Goal: Use online tool/utility: Utilize a website feature to perform a specific function

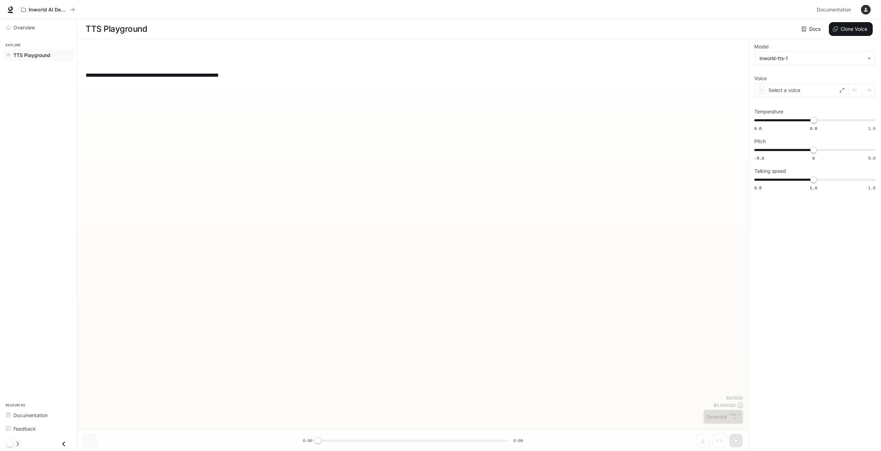
type input "***"
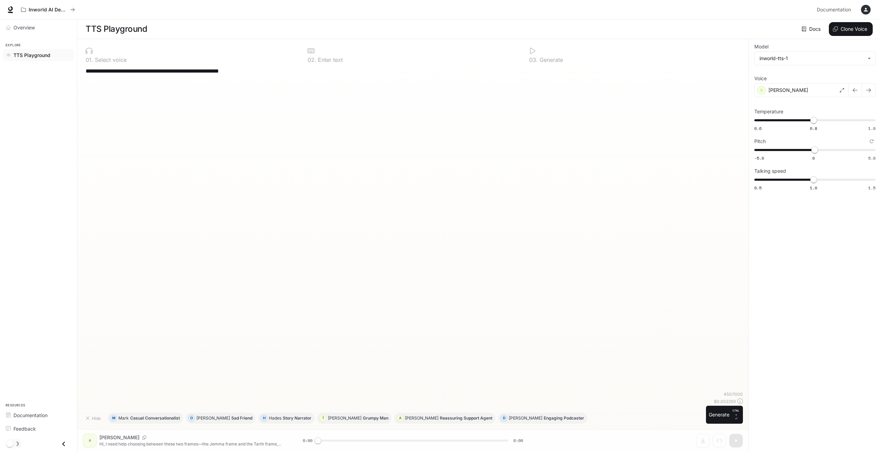
click at [194, 78] on textarea "**********" at bounding box center [413, 75] width 655 height 16
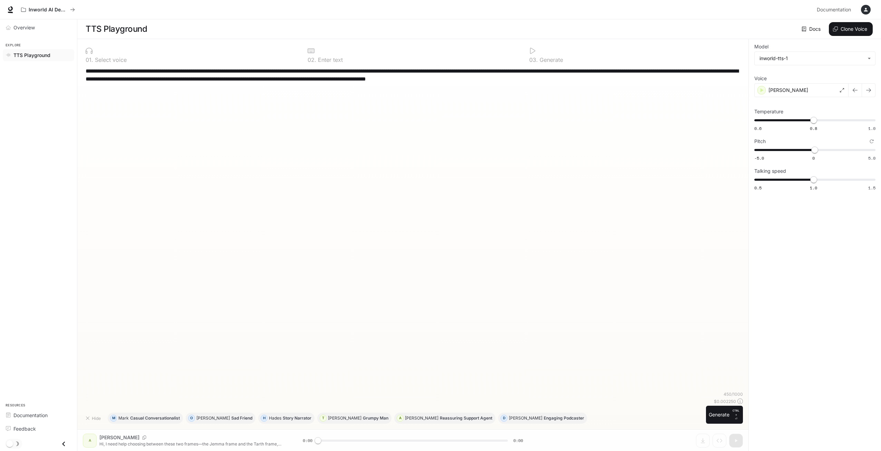
paste textarea
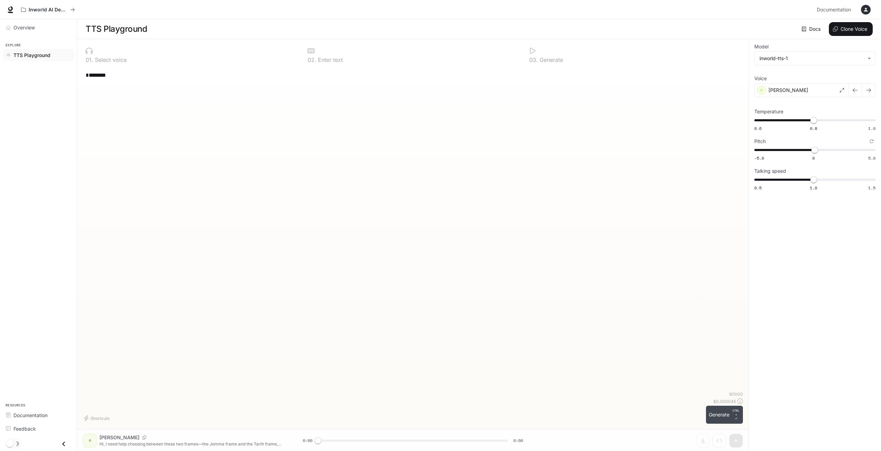
type textarea "********"
click at [723, 410] on button "Generate CTRL + ⏎" at bounding box center [724, 414] width 37 height 18
click at [819, 91] on div "Ashley" at bounding box center [802, 90] width 94 height 14
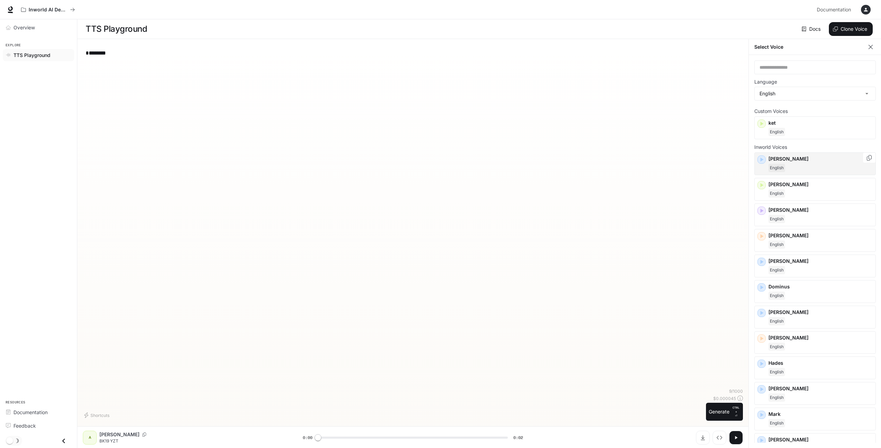
click at [798, 162] on p "Alex" at bounding box center [821, 158] width 104 height 7
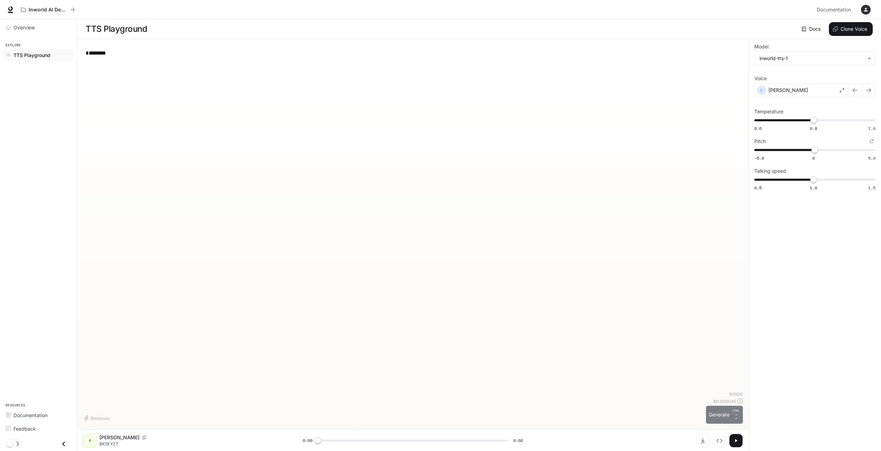
click at [737, 415] on p "CTRL +" at bounding box center [736, 412] width 8 height 8
click at [809, 95] on div "Alex" at bounding box center [802, 90] width 94 height 14
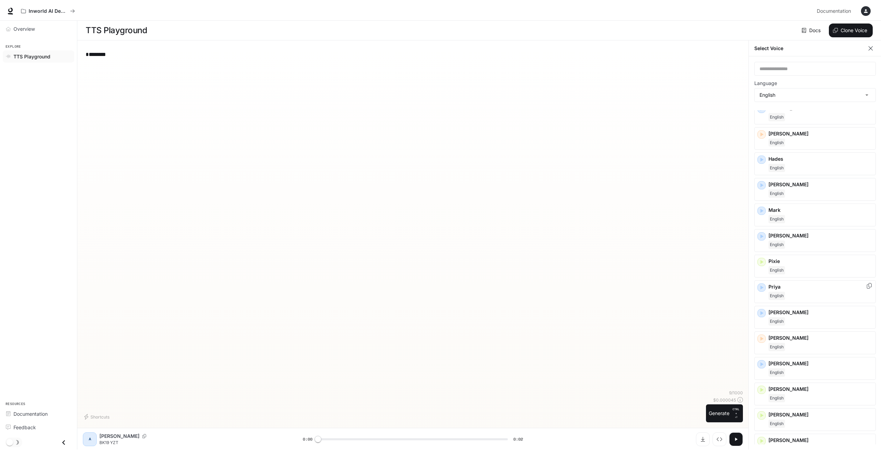
scroll to position [214, 0]
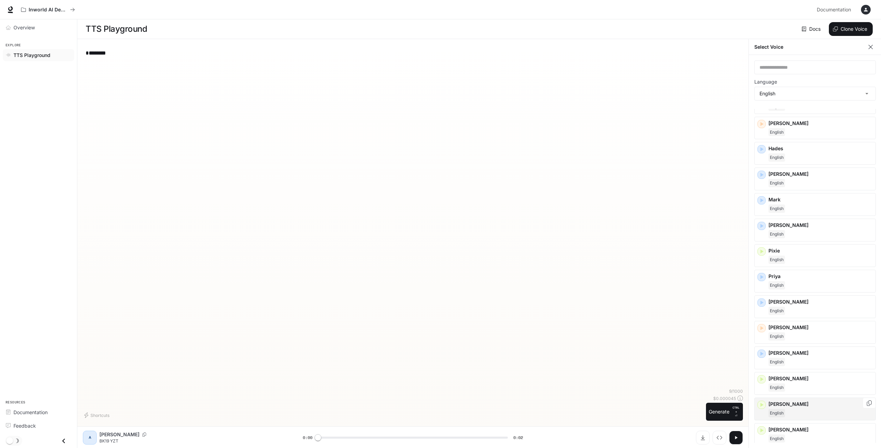
click at [814, 412] on div "English" at bounding box center [821, 413] width 104 height 8
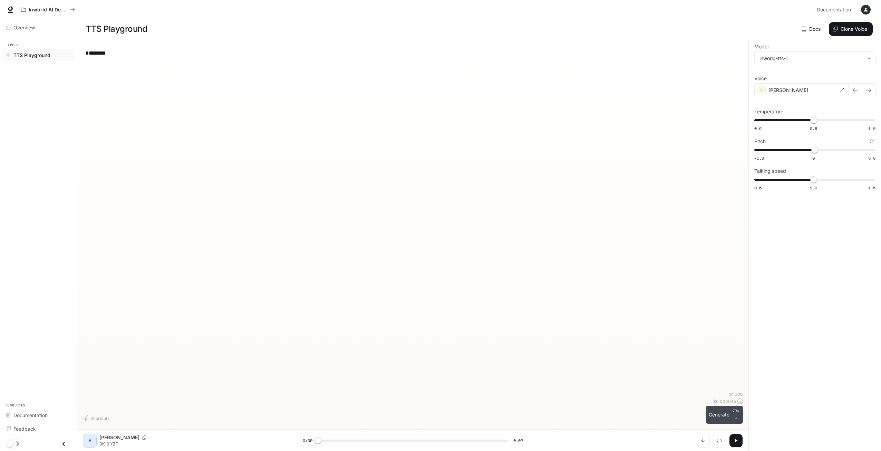
click at [731, 419] on button "Generate CTRL + ⏎" at bounding box center [724, 414] width 37 height 18
click at [872, 90] on button "button" at bounding box center [869, 90] width 14 height 14
click at [857, 92] on icon "button" at bounding box center [856, 90] width 6 height 6
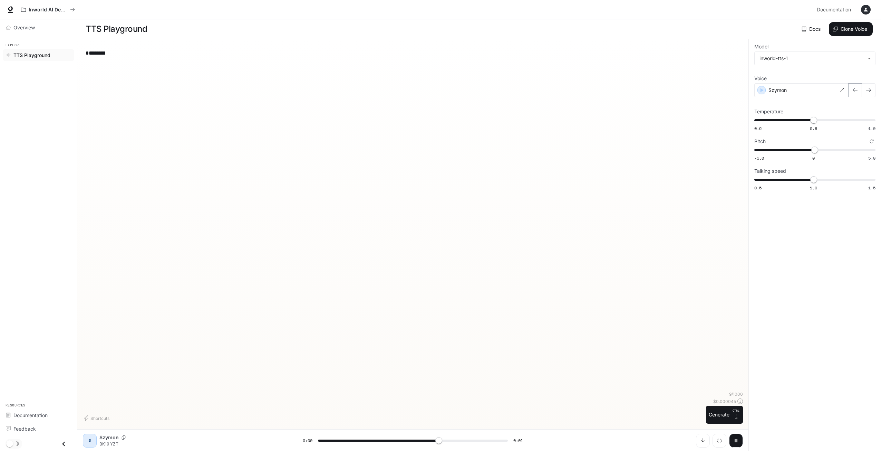
click at [857, 92] on icon "button" at bounding box center [856, 90] width 6 height 6
click at [798, 86] on div "Shaun" at bounding box center [802, 90] width 94 height 14
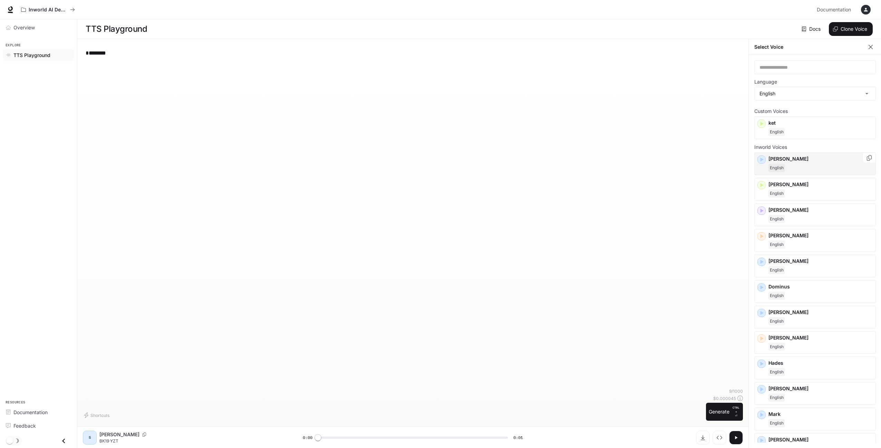
click at [816, 161] on p "Alex" at bounding box center [821, 158] width 104 height 7
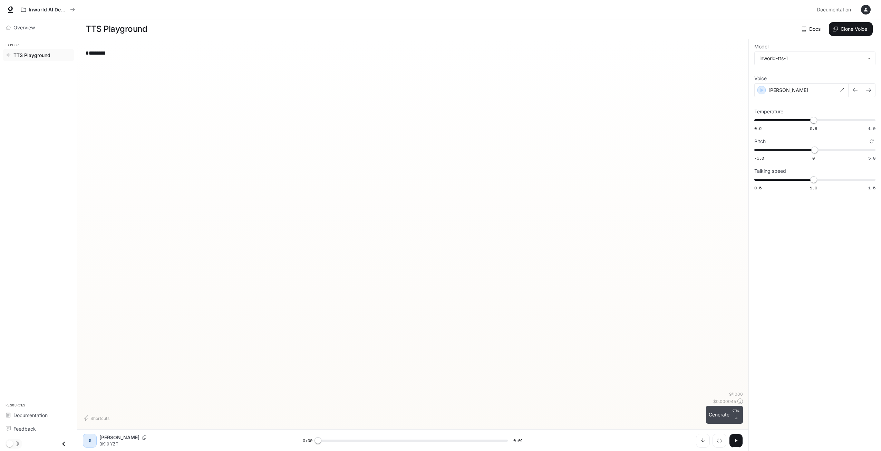
click at [734, 422] on button "Generate CTRL + ⏎" at bounding box center [724, 414] width 37 height 18
click at [811, 92] on div "Alex" at bounding box center [802, 90] width 94 height 14
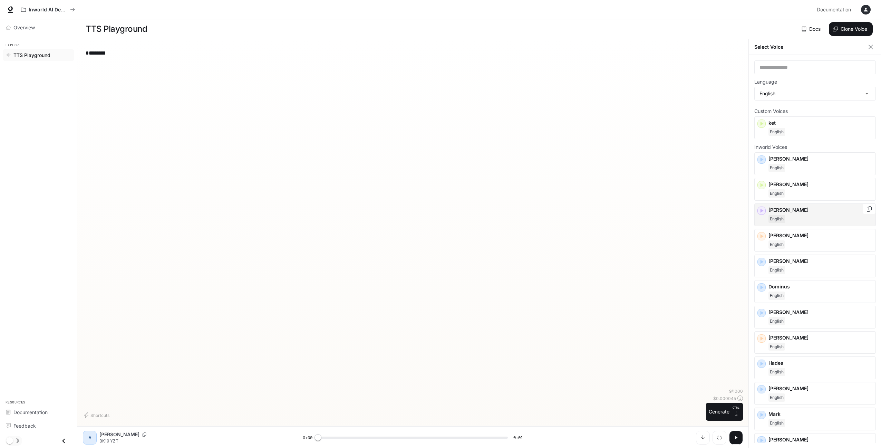
click at [810, 210] on p "Craig" at bounding box center [821, 210] width 104 height 7
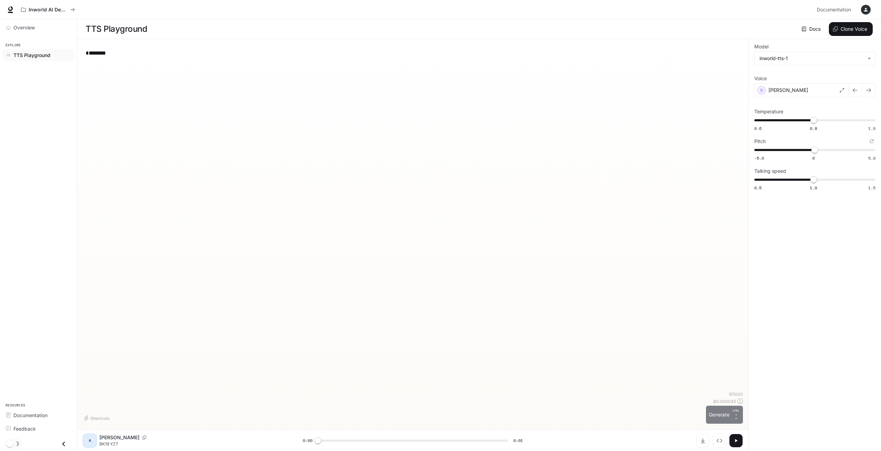
click at [724, 419] on button "Generate CTRL + ⏎" at bounding box center [724, 414] width 37 height 18
click at [803, 91] on div "Craig" at bounding box center [802, 90] width 94 height 14
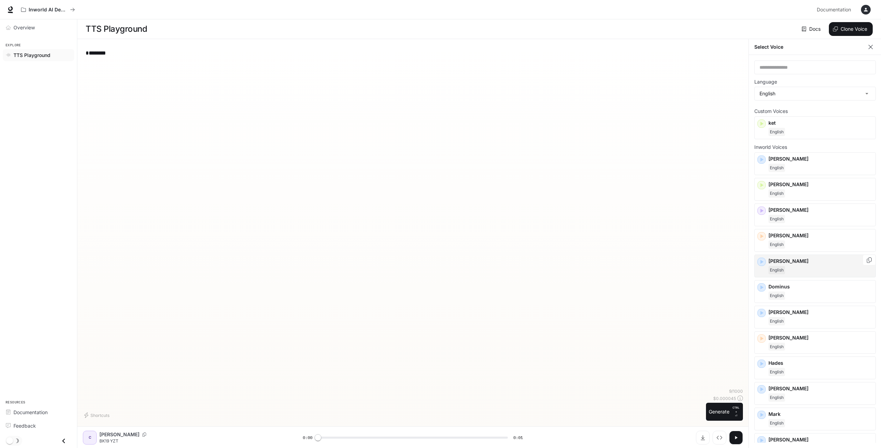
click at [816, 263] on p "Dennis" at bounding box center [821, 261] width 104 height 7
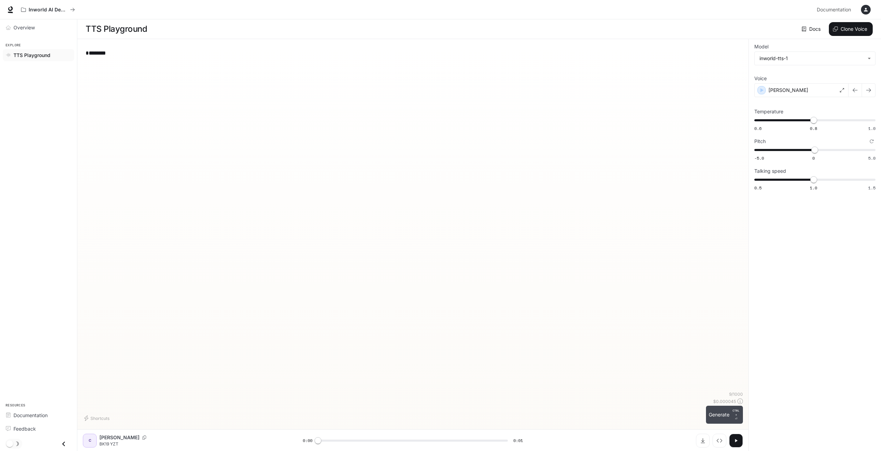
click at [725, 410] on button "Generate CTRL + ⏎" at bounding box center [724, 414] width 37 height 18
click at [813, 90] on div "Dennis" at bounding box center [802, 90] width 94 height 14
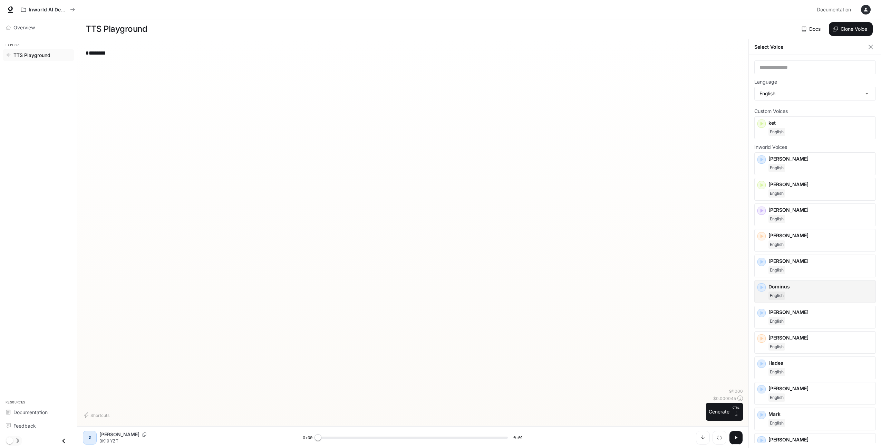
click at [819, 301] on div "Dominus English" at bounding box center [816, 291] width 122 height 23
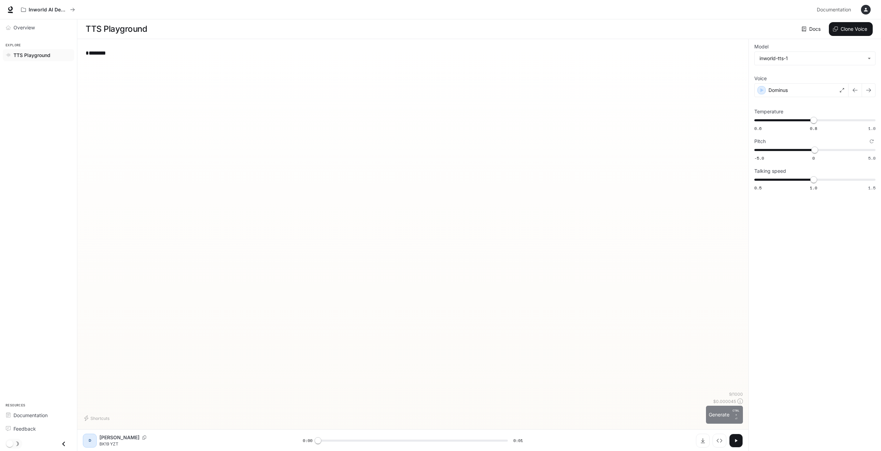
click at [730, 406] on button "Generate CTRL + ⏎" at bounding box center [724, 414] width 37 height 18
click at [815, 86] on div "Dominus" at bounding box center [802, 90] width 94 height 14
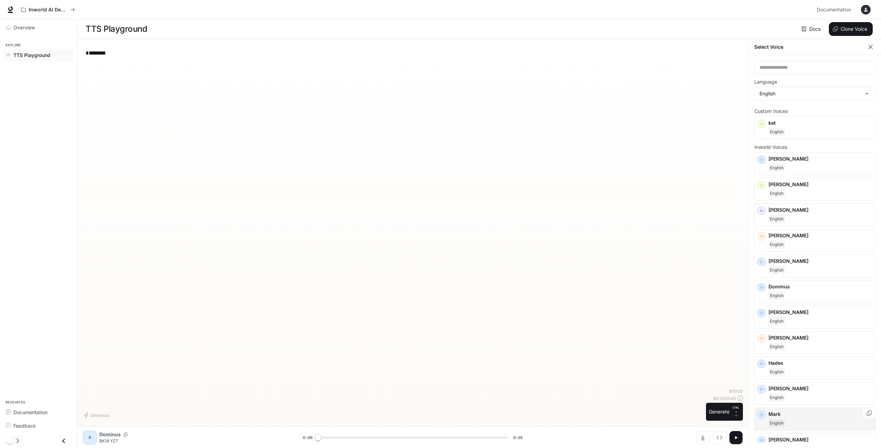
click at [797, 419] on div "English" at bounding box center [821, 423] width 104 height 8
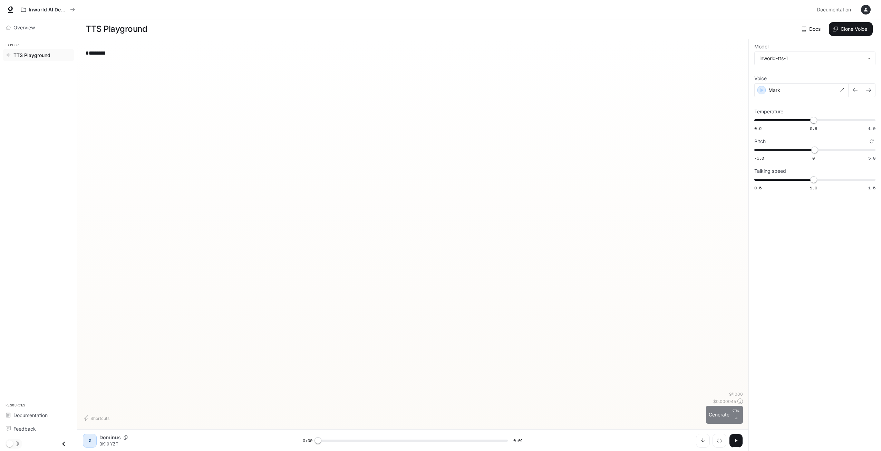
click at [735, 420] on p "CTRL + ⏎" at bounding box center [736, 414] width 8 height 12
type input "*"
click at [821, 94] on div "Mark" at bounding box center [802, 90] width 94 height 14
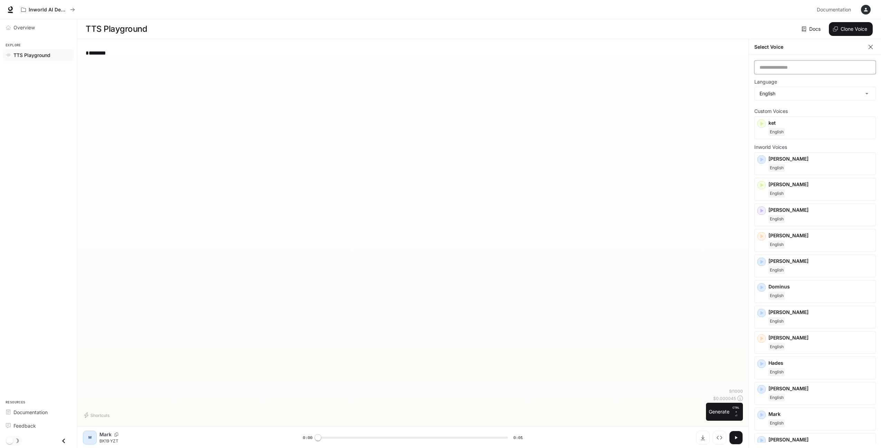
click at [797, 64] on input "text" at bounding box center [815, 67] width 121 height 7
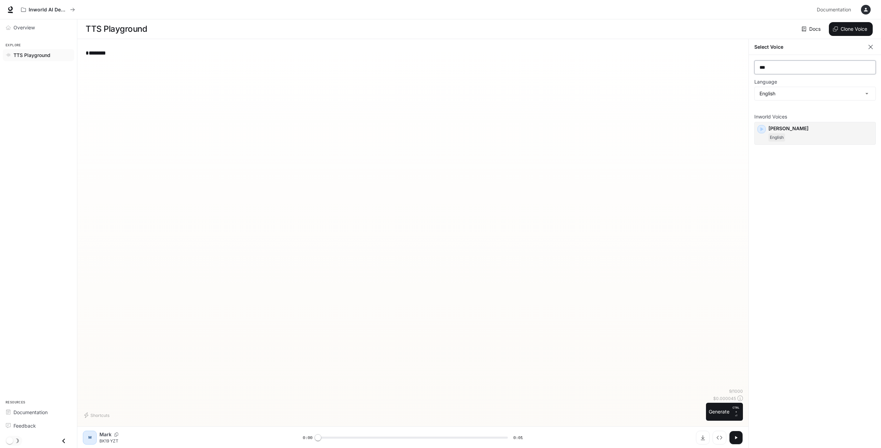
type input "***"
click at [810, 127] on p "Shaun" at bounding box center [821, 128] width 104 height 7
click at [726, 405] on button "Generate CTRL + ⏎" at bounding box center [724, 414] width 37 height 18
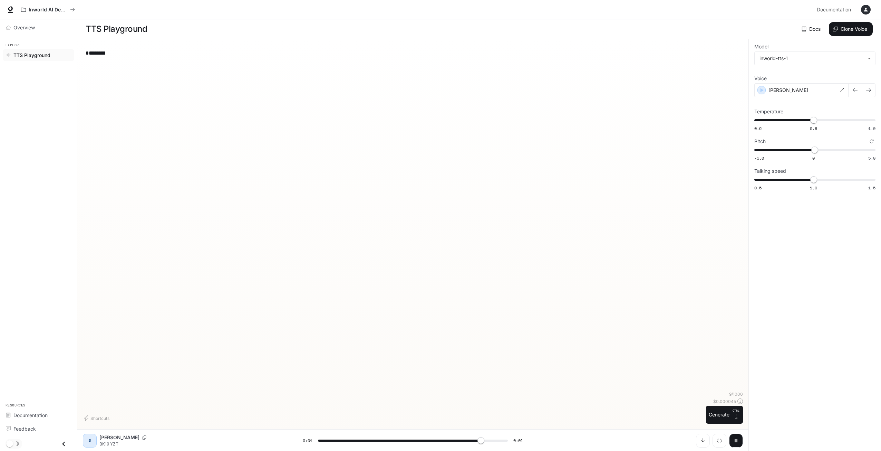
type input "*"
